Goal: Check status

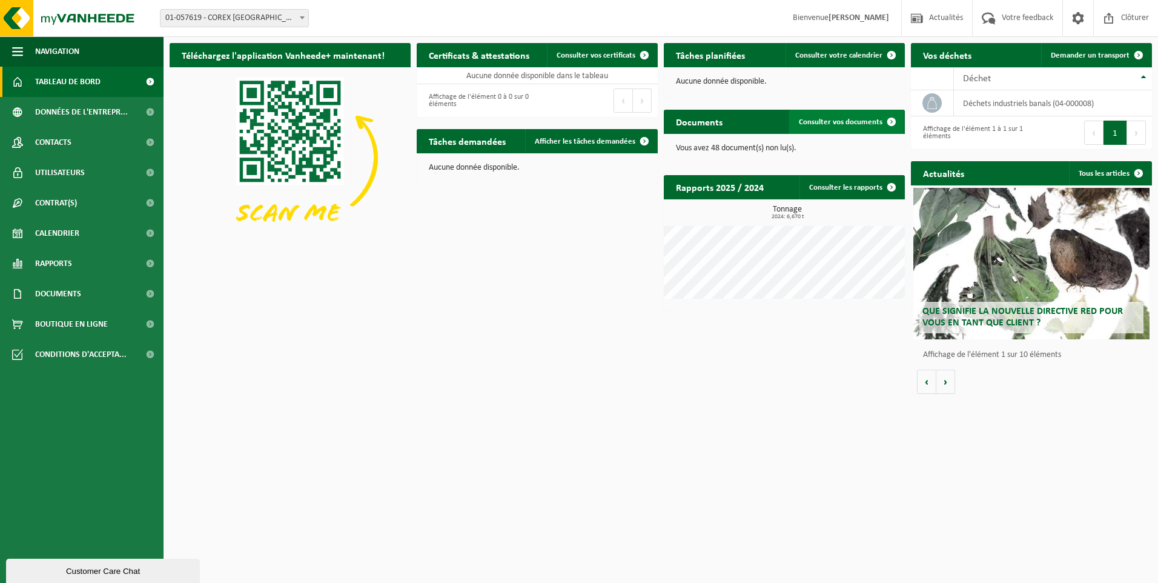
click at [891, 122] on span at bounding box center [892, 122] width 24 height 24
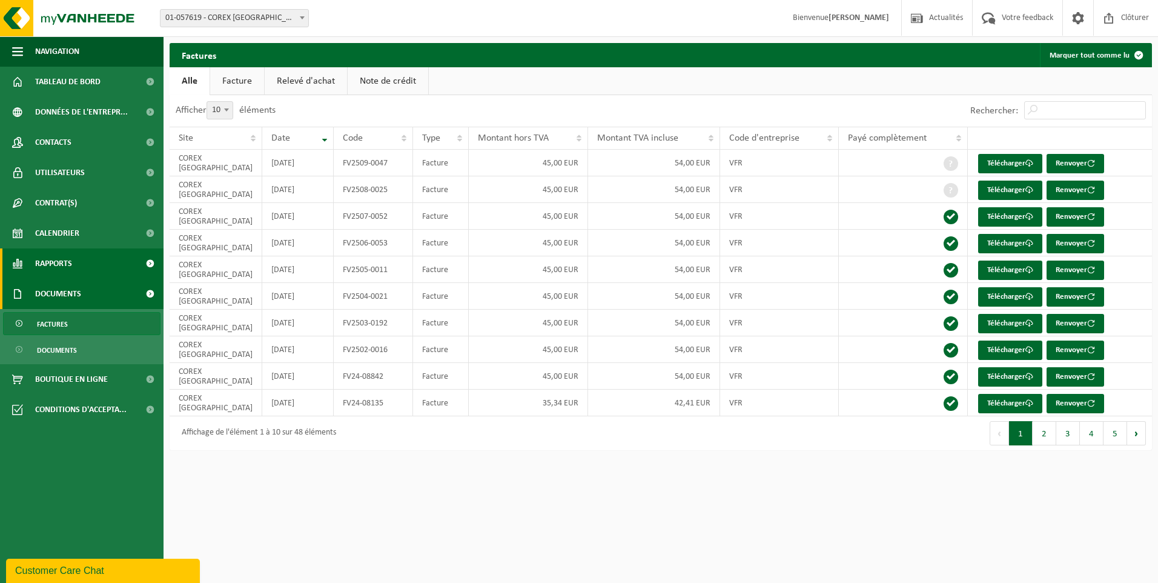
click at [51, 265] on span "Rapports" at bounding box center [53, 263] width 37 height 30
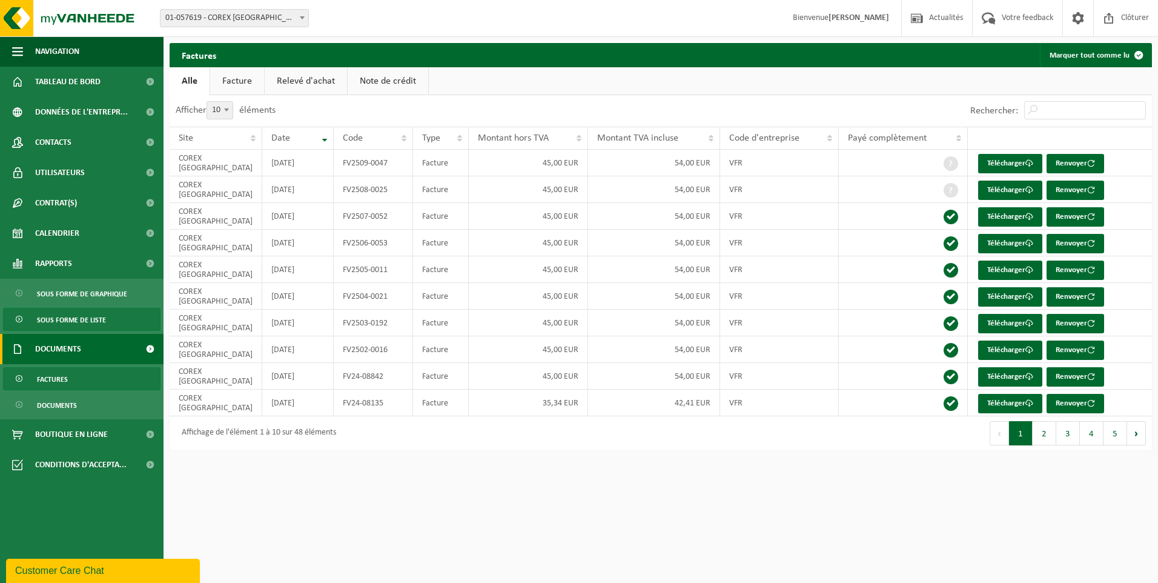
click at [57, 320] on span "Sous forme de liste" at bounding box center [71, 319] width 69 height 23
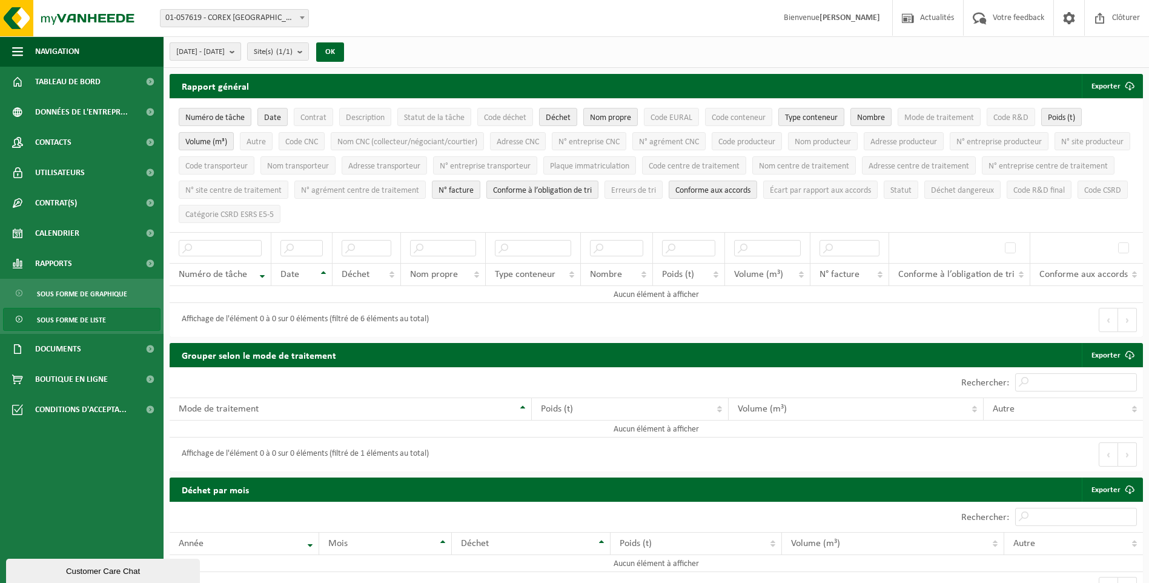
click at [241, 47] on b "submit" at bounding box center [235, 51] width 11 height 17
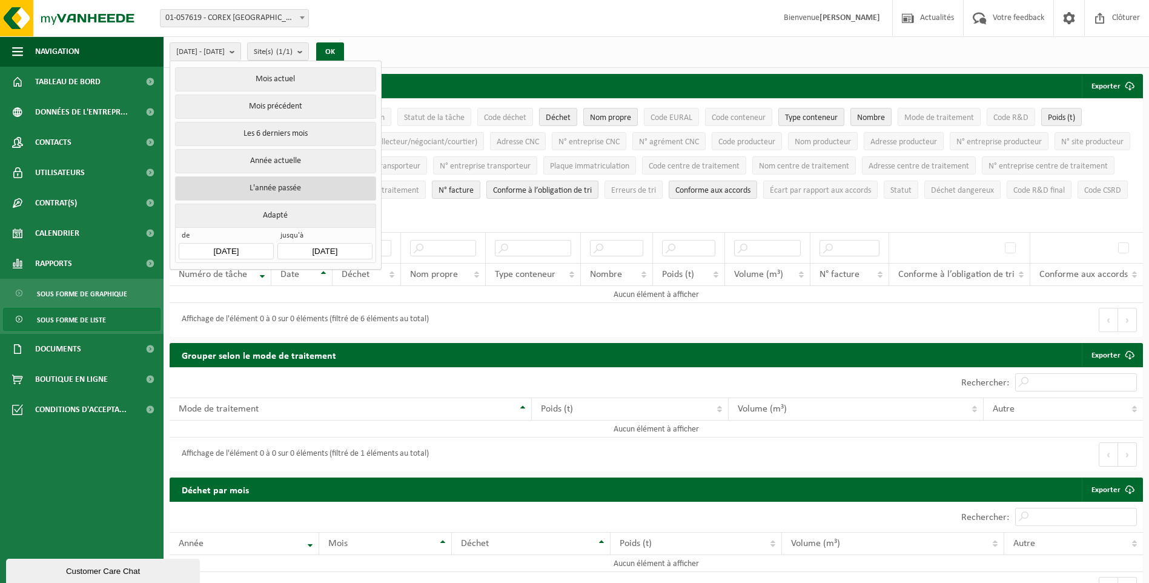
click at [287, 184] on button "L'année passée" at bounding box center [275, 188] width 201 height 24
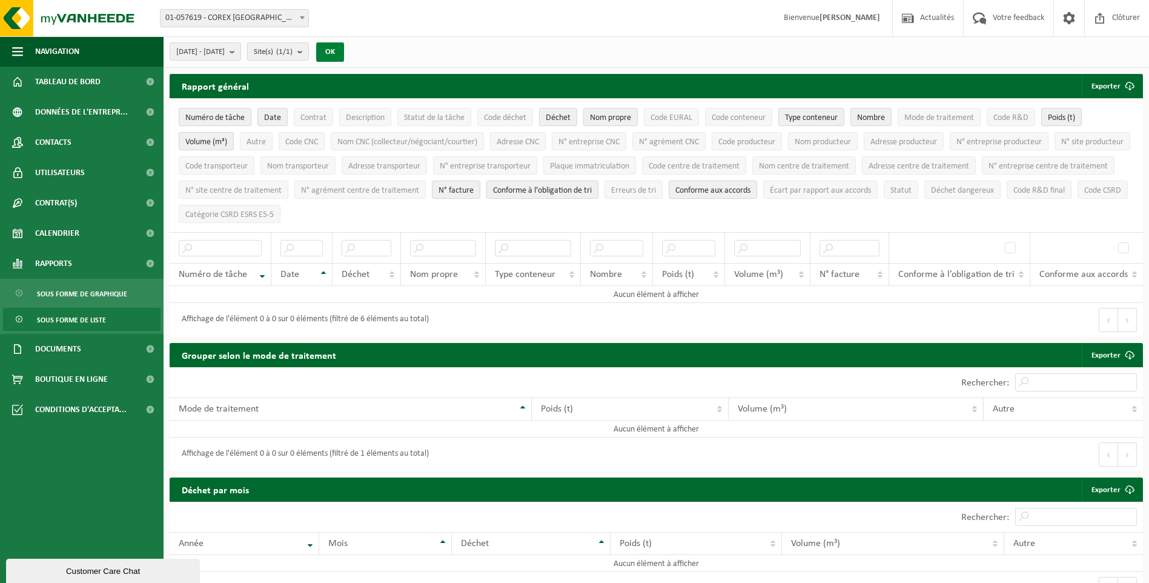
click at [344, 48] on button "OK" at bounding box center [330, 51] width 28 height 19
